Goal: Book appointment/travel/reservation

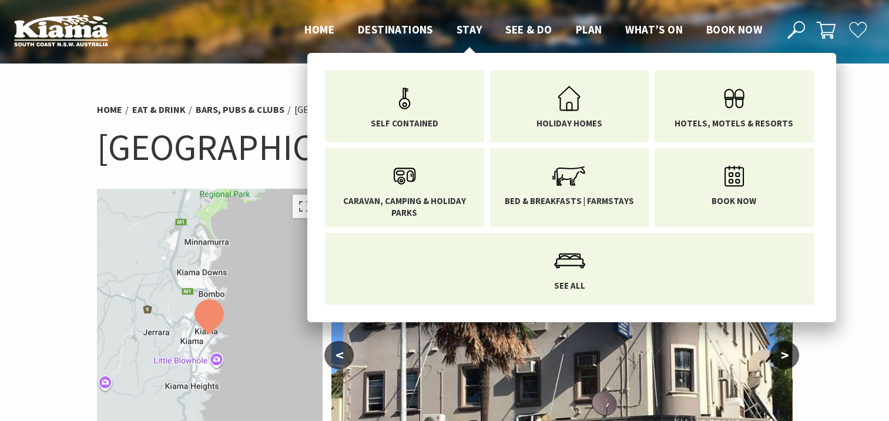
click at [470, 34] on span "Stay" at bounding box center [470, 29] width 26 height 14
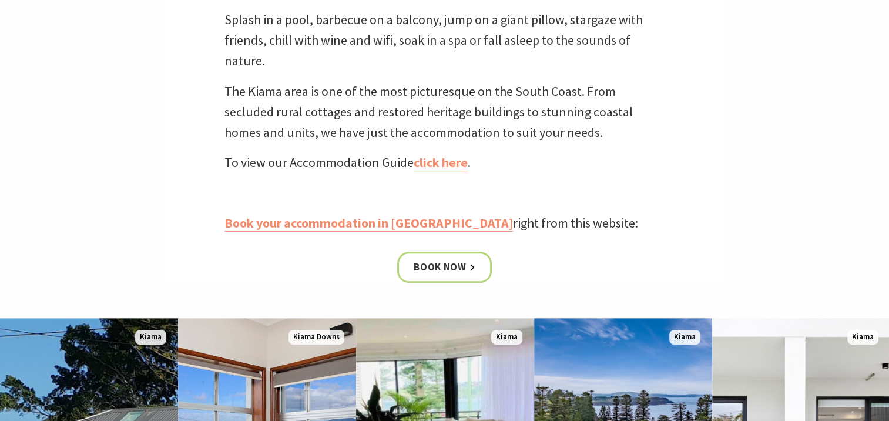
scroll to position [400, 0]
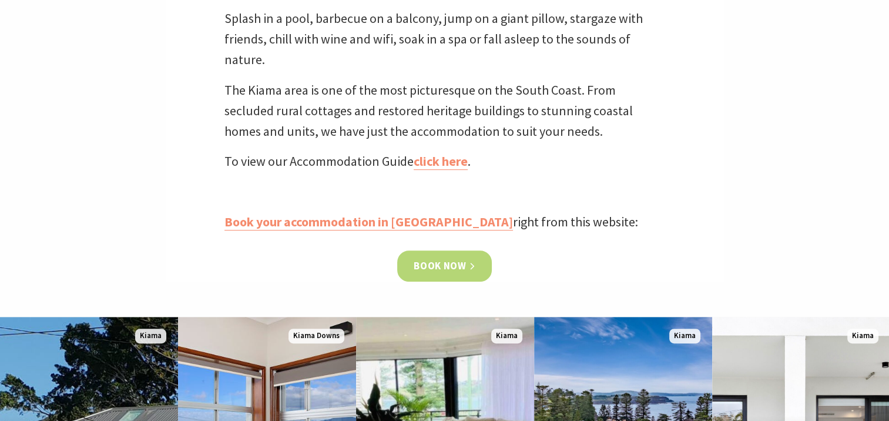
click at [442, 259] on link "Book now" at bounding box center [444, 265] width 95 height 31
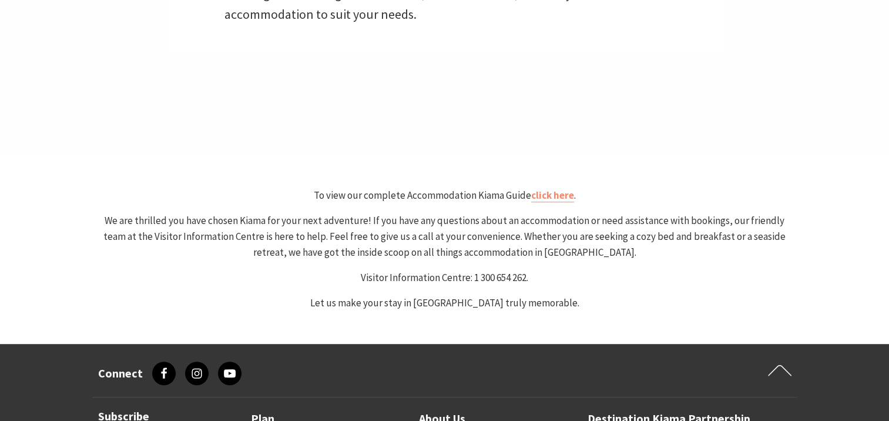
select select "3"
select select "2"
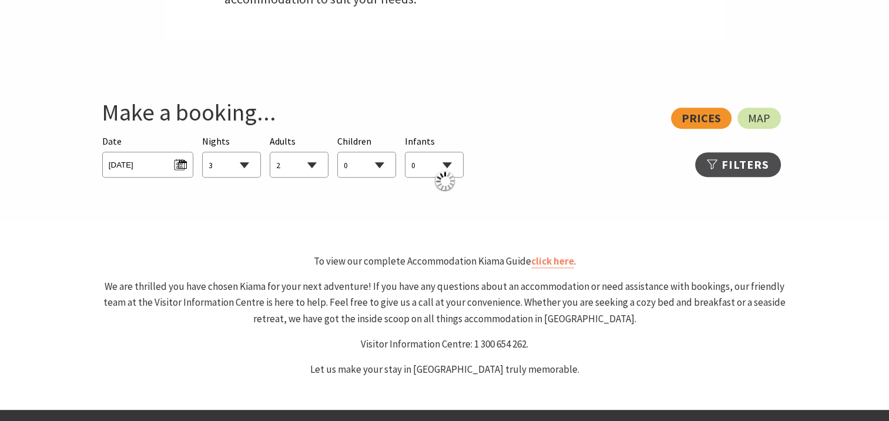
scroll to position [581, 0]
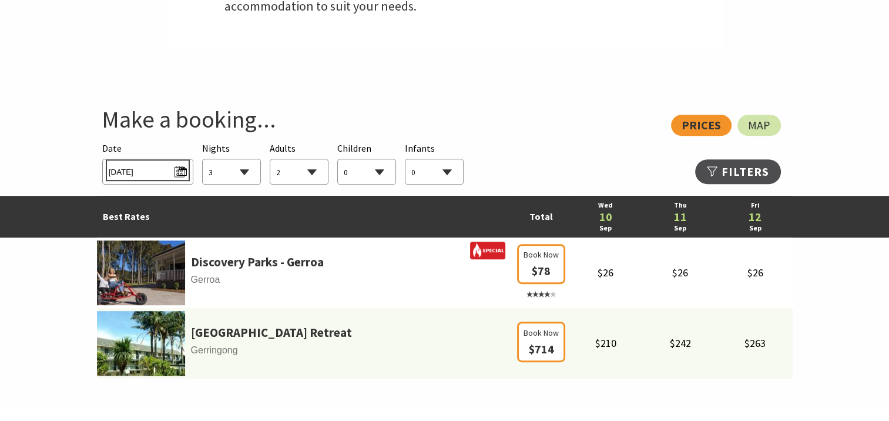
click at [179, 173] on span "Wed 10/09/2025" at bounding box center [148, 170] width 78 height 16
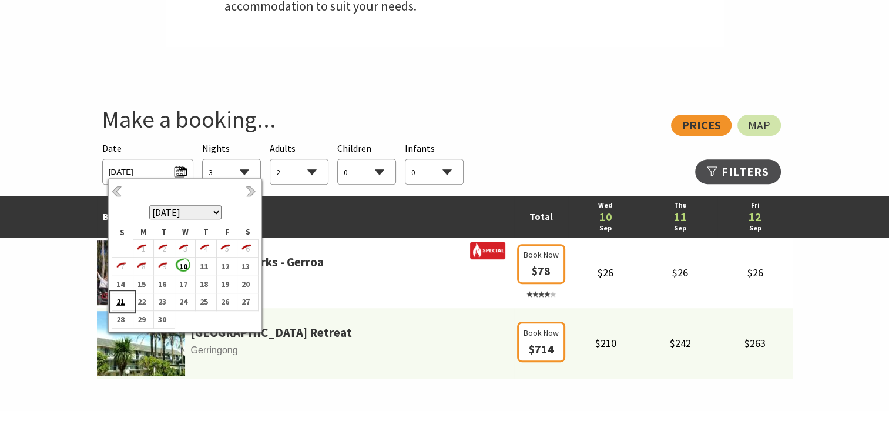
click at [118, 297] on b "21" at bounding box center [119, 301] width 15 height 15
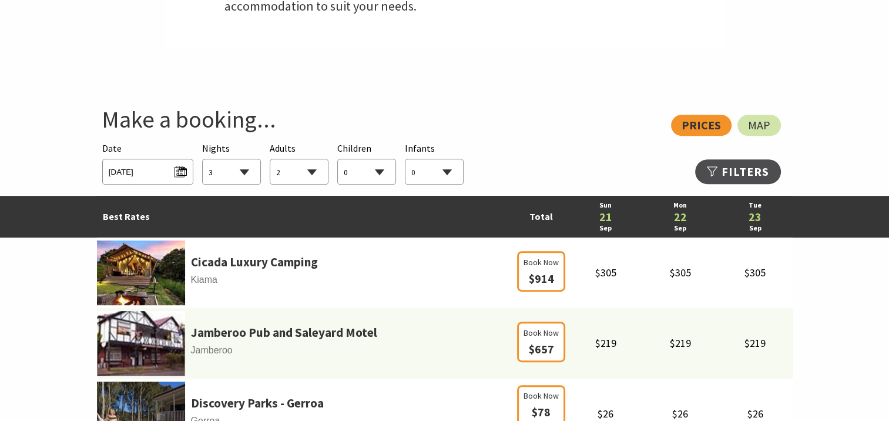
click at [249, 174] on select "1 2 3 4 5 6 7 8 9 10 11 12 13 14 15 16 17 18 19 20 21 22 23 24 25 26 27 28 29 30" at bounding box center [232, 172] width 58 height 26
select select "1"
click at [203, 159] on select "1 2 3 4 5 6 7 8 9 10 11 12 13 14 15 16 17 18 19 20 21 22 23 24 25 26 27 28 29 30" at bounding box center [232, 172] width 58 height 26
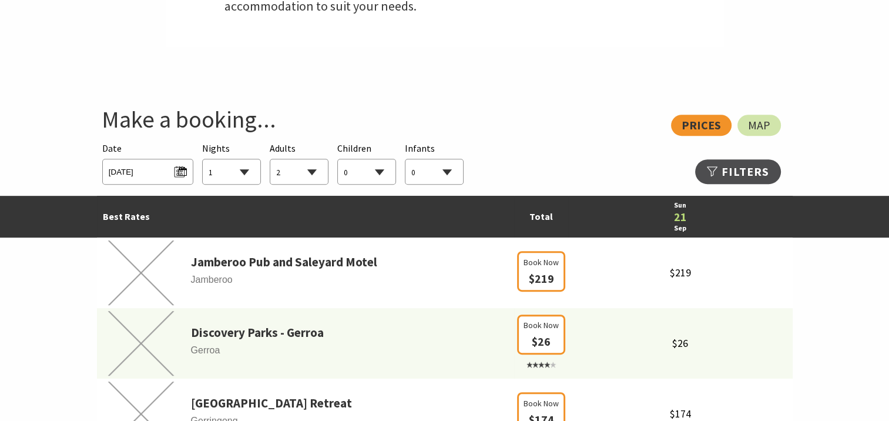
click at [322, 172] on select "0 1 2 3 4 5 6 7 8 9 10 11 12 13 14 15 16 17 18 19 20 21 22 23 24 25 26 27 28 29…" at bounding box center [299, 172] width 58 height 26
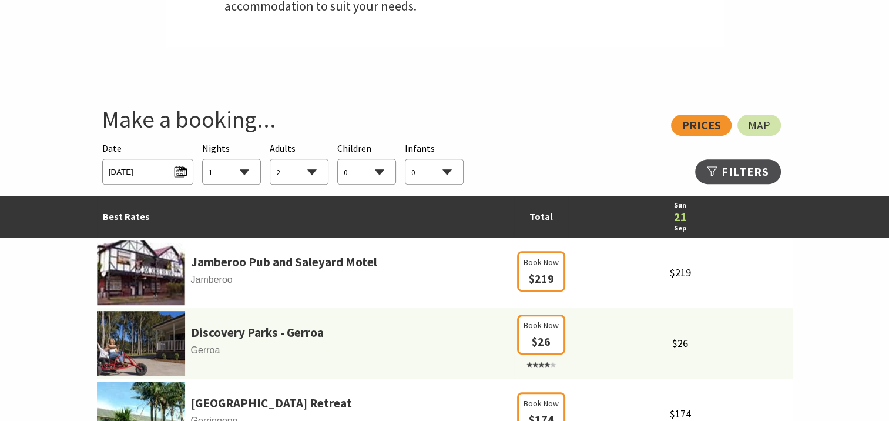
select select "1"
click at [270, 159] on select "0 1 2 3 4 5 6 7 8 9 10 11 12 13 14 15 16 17 18 19 20 21 22 23 24 25 26 27 28 29…" at bounding box center [299, 172] width 58 height 26
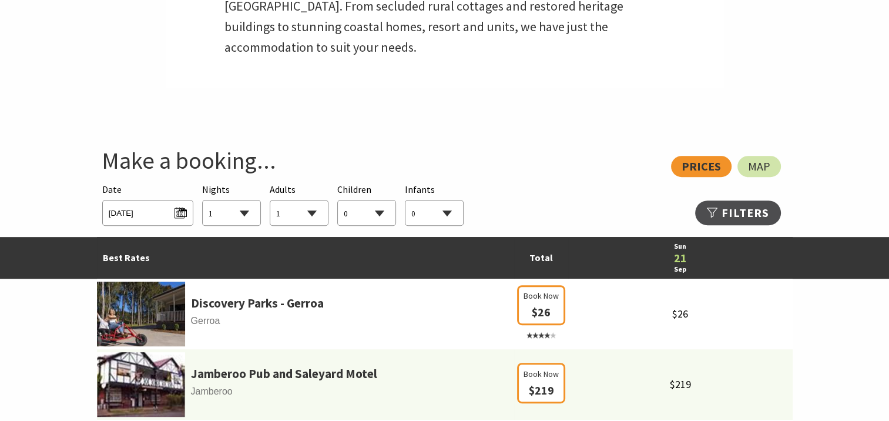
scroll to position [540, 0]
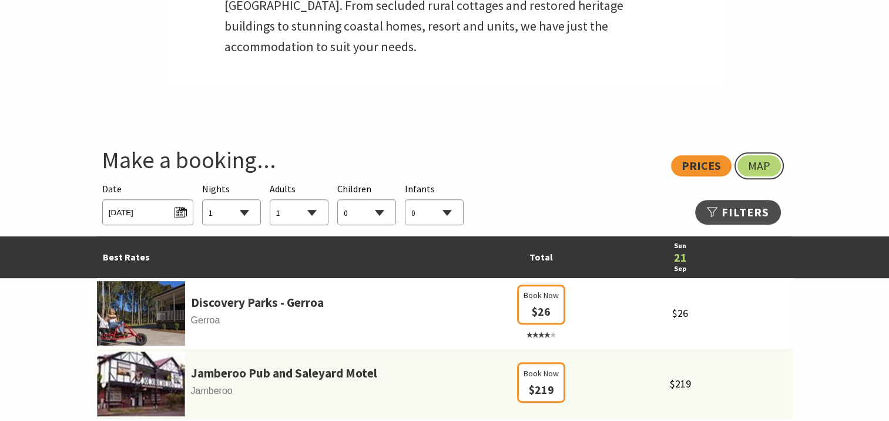
click at [769, 169] on span "Map" at bounding box center [759, 165] width 22 height 9
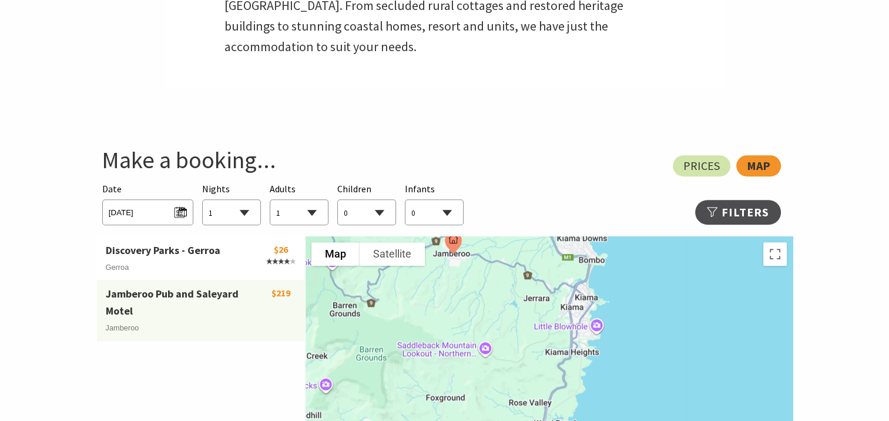
drag, startPoint x: 696, startPoint y: 364, endPoint x: 622, endPoint y: 328, distance: 82.0
click at [622, 328] on div at bounding box center [549, 412] width 487 height 353
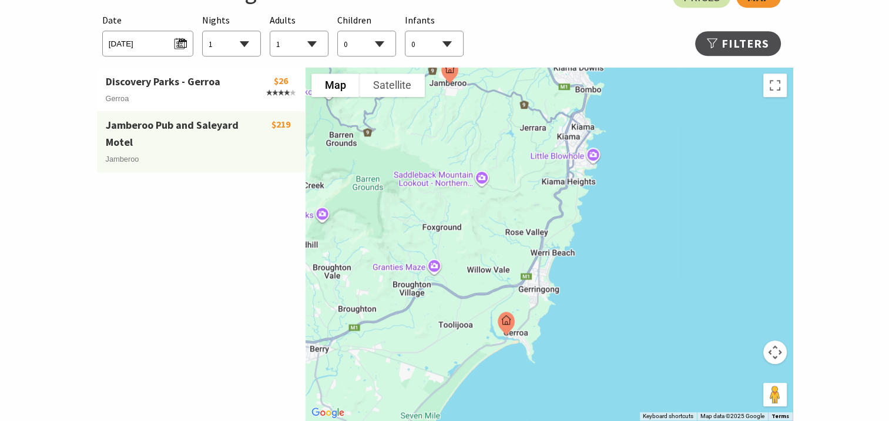
scroll to position [784, 0]
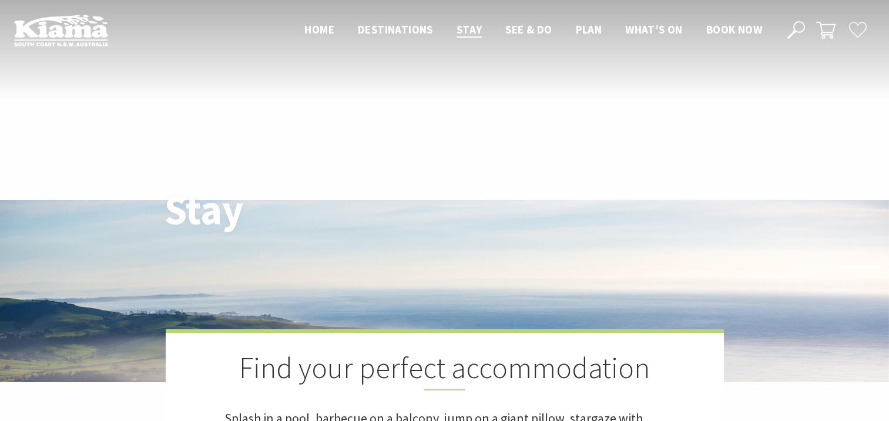
scroll to position [400, 0]
